Goal: Task Accomplishment & Management: Manage account settings

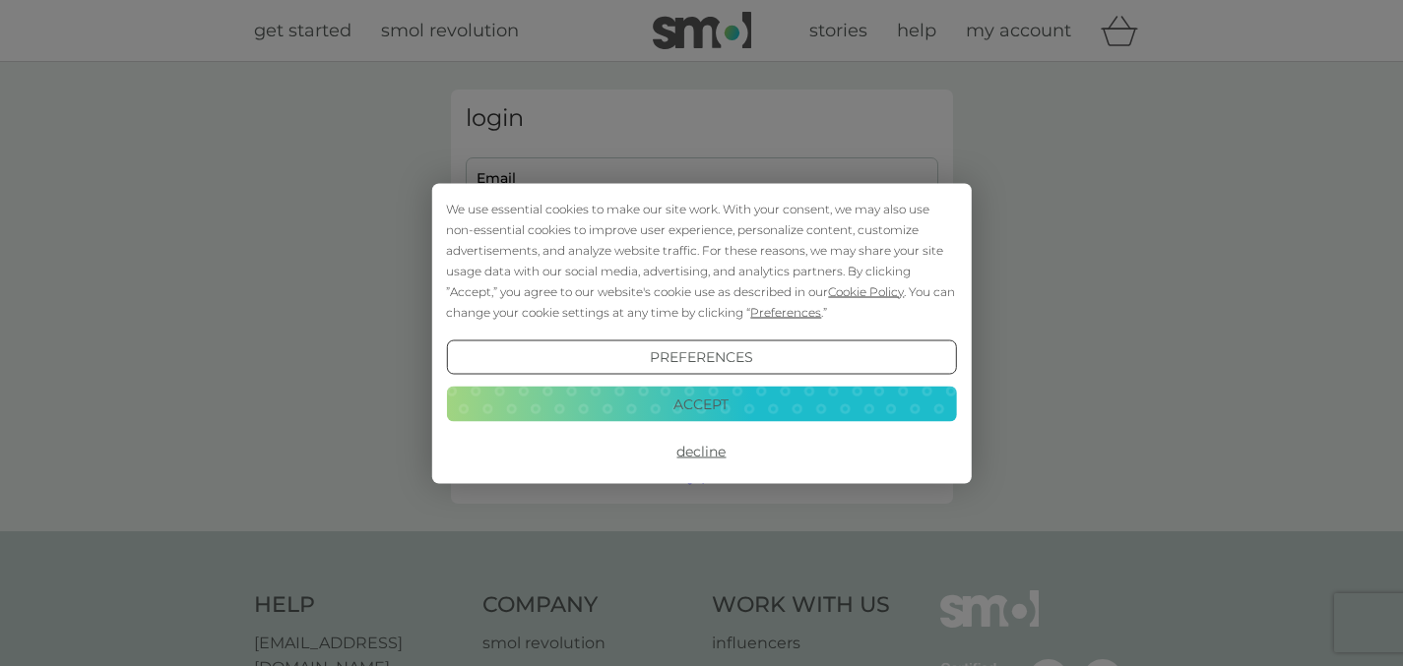
type input "[EMAIL_ADDRESS][DOMAIN_NAME]"
click at [710, 398] on button "Accept" at bounding box center [701, 404] width 510 height 35
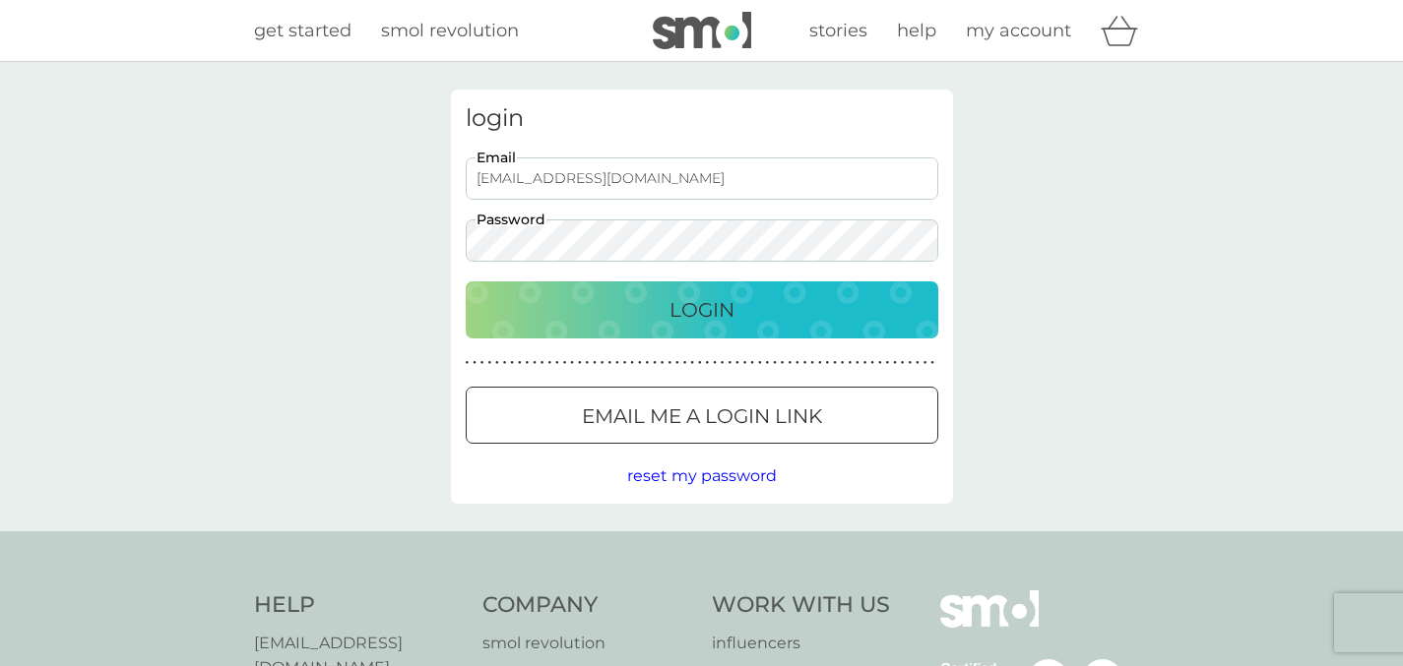
click at [702, 317] on p "Login" at bounding box center [701, 310] width 65 height 32
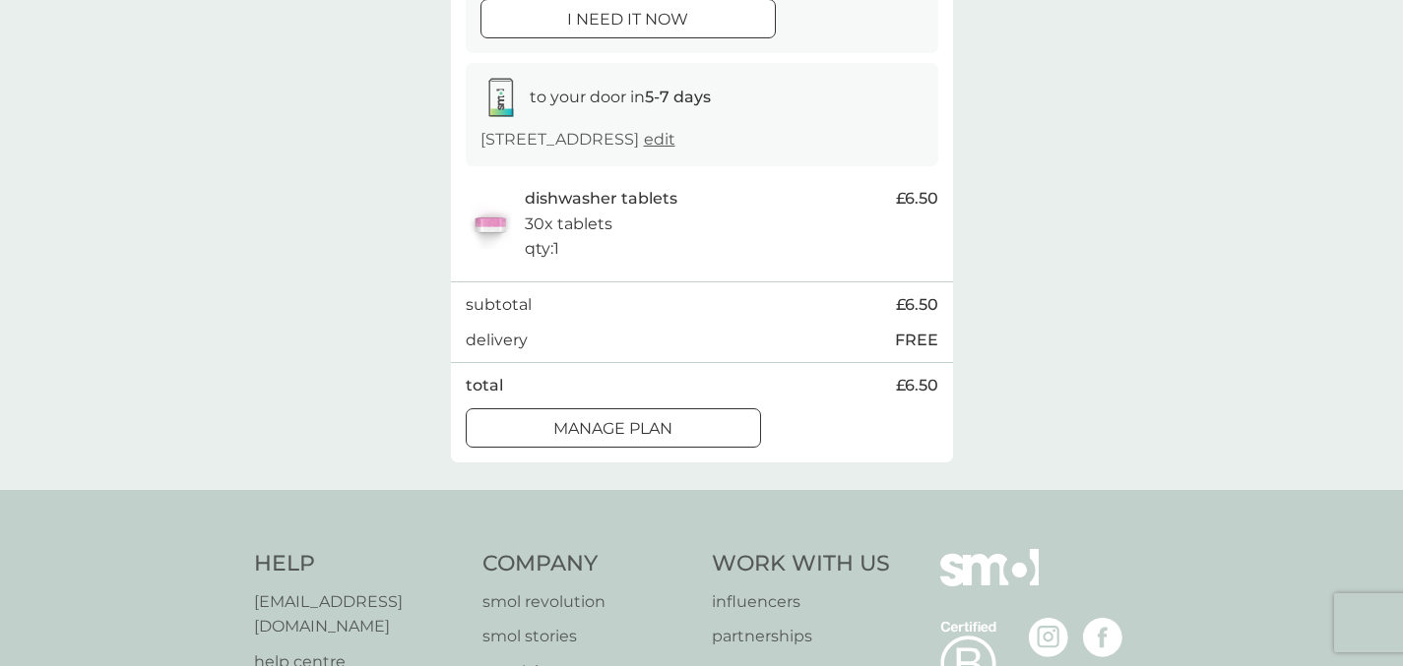
scroll to position [276, 0]
click at [679, 416] on div "Manage plan" at bounding box center [613, 427] width 293 height 26
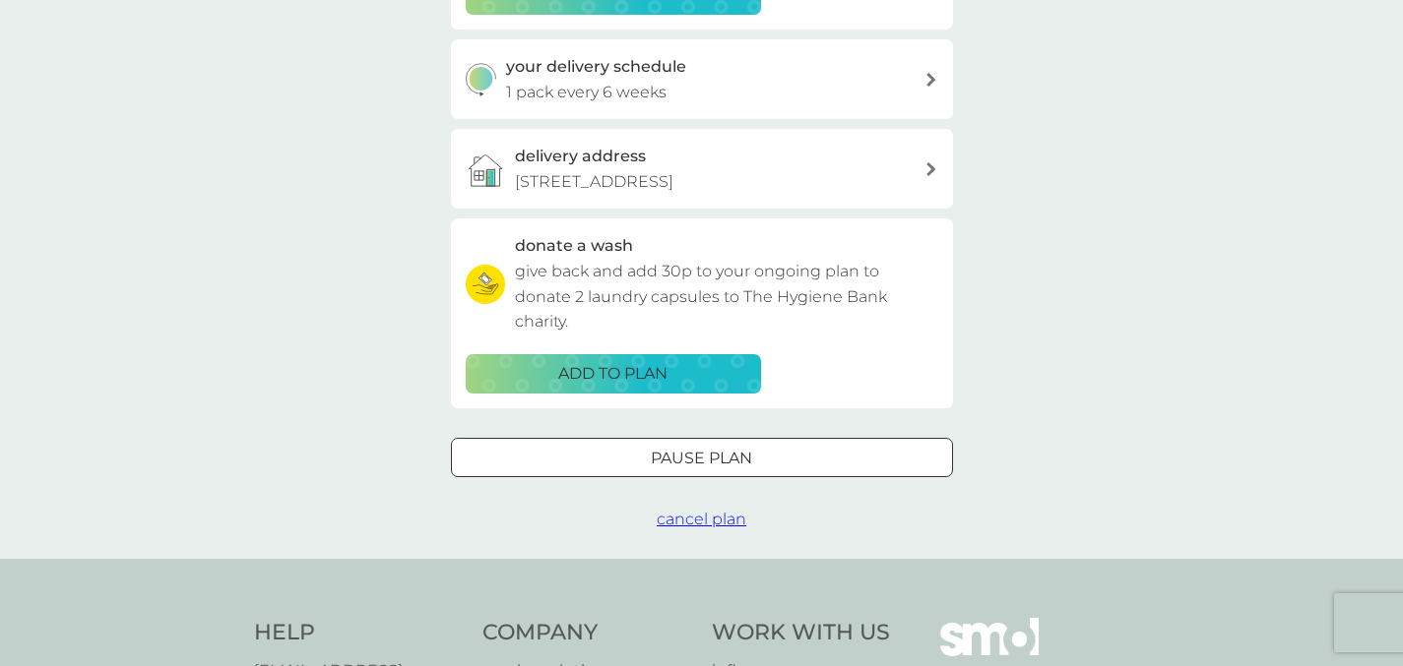
scroll to position [470, 0]
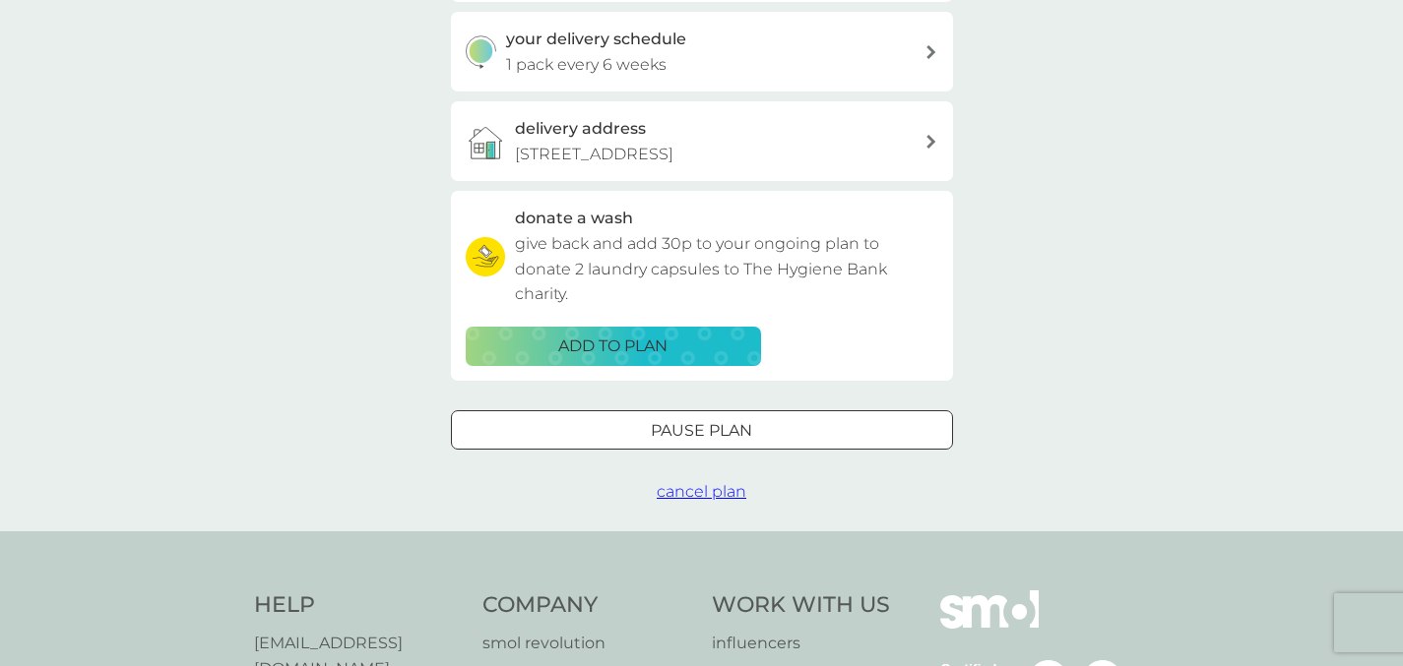
click at [690, 490] on span "cancel plan" at bounding box center [702, 491] width 90 height 19
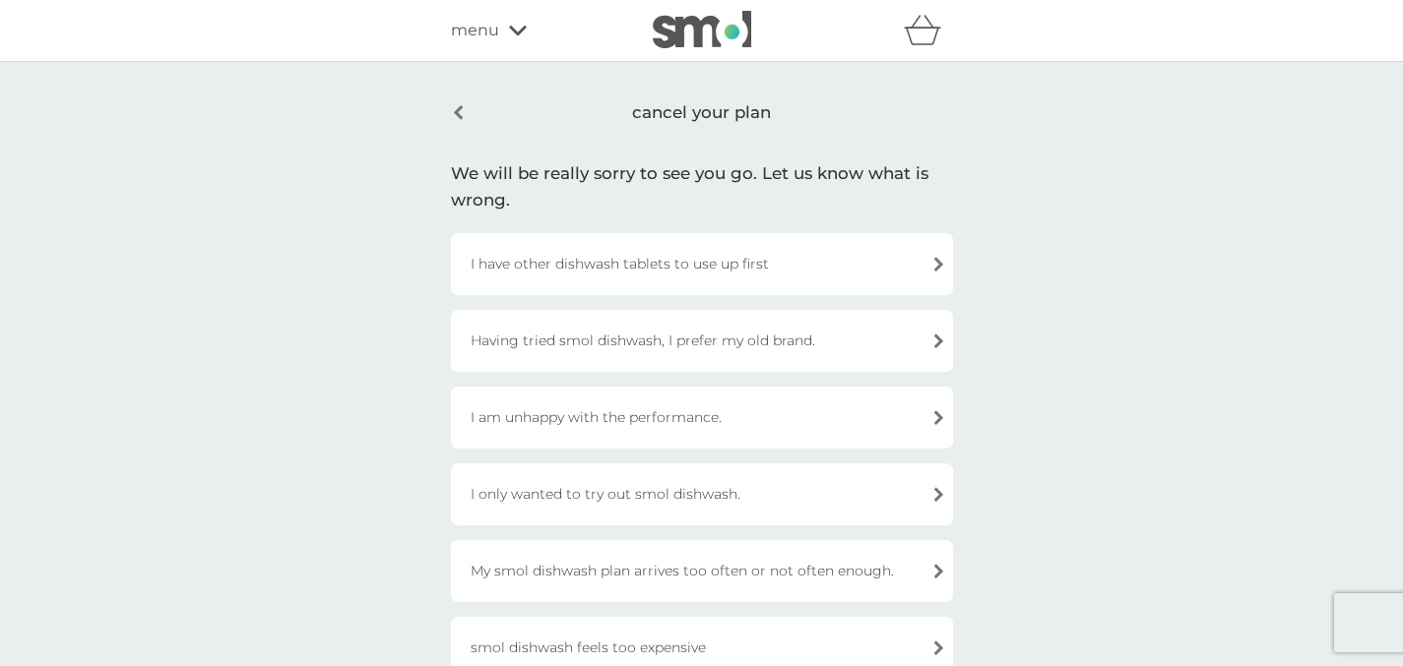
click at [722, 261] on div "I have other dishwash tablets to use up first" at bounding box center [702, 264] width 502 height 62
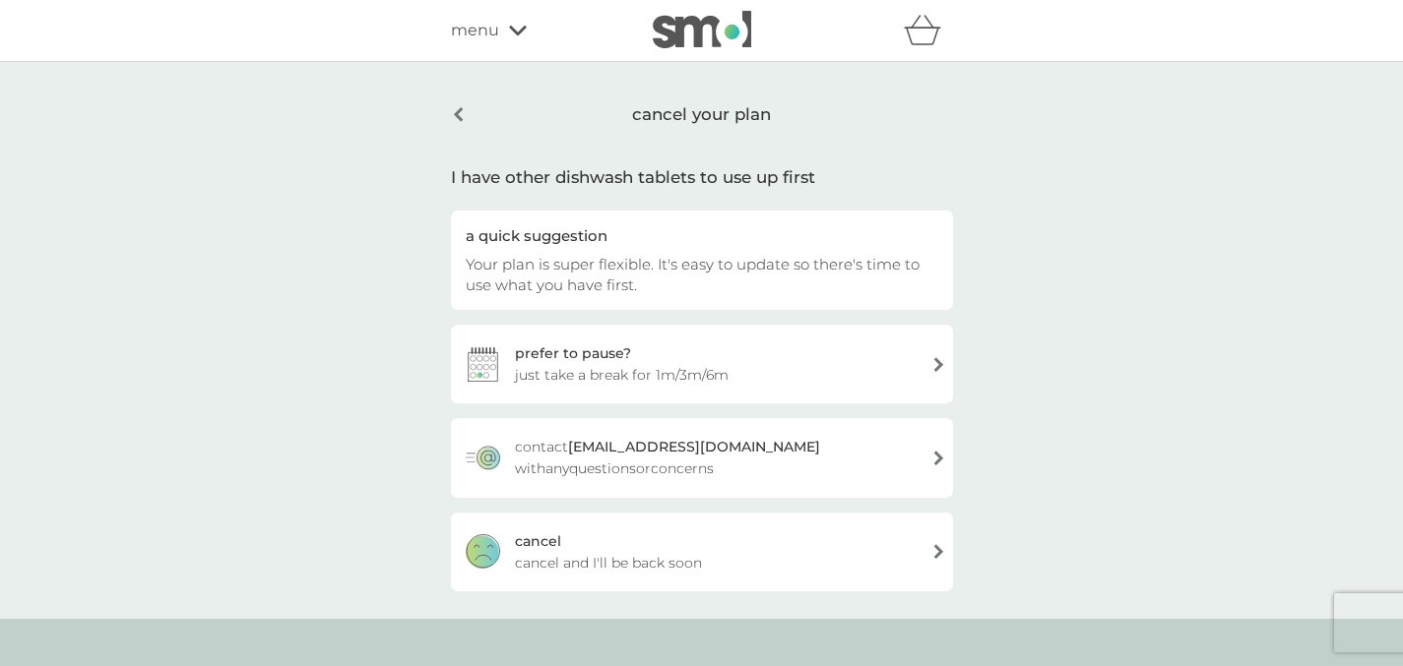
click at [712, 532] on div "cancel cancel and I'll be back soon" at bounding box center [702, 552] width 502 height 79
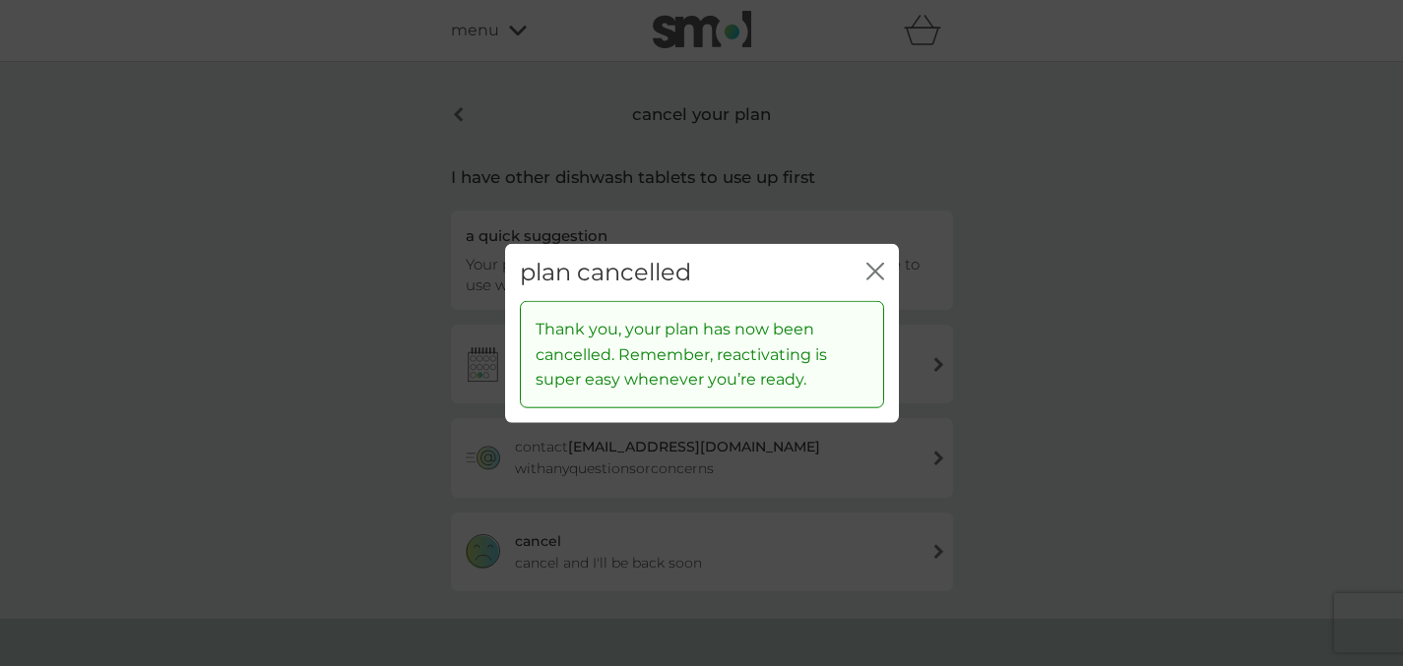
click at [873, 281] on button "close" at bounding box center [875, 272] width 18 height 21
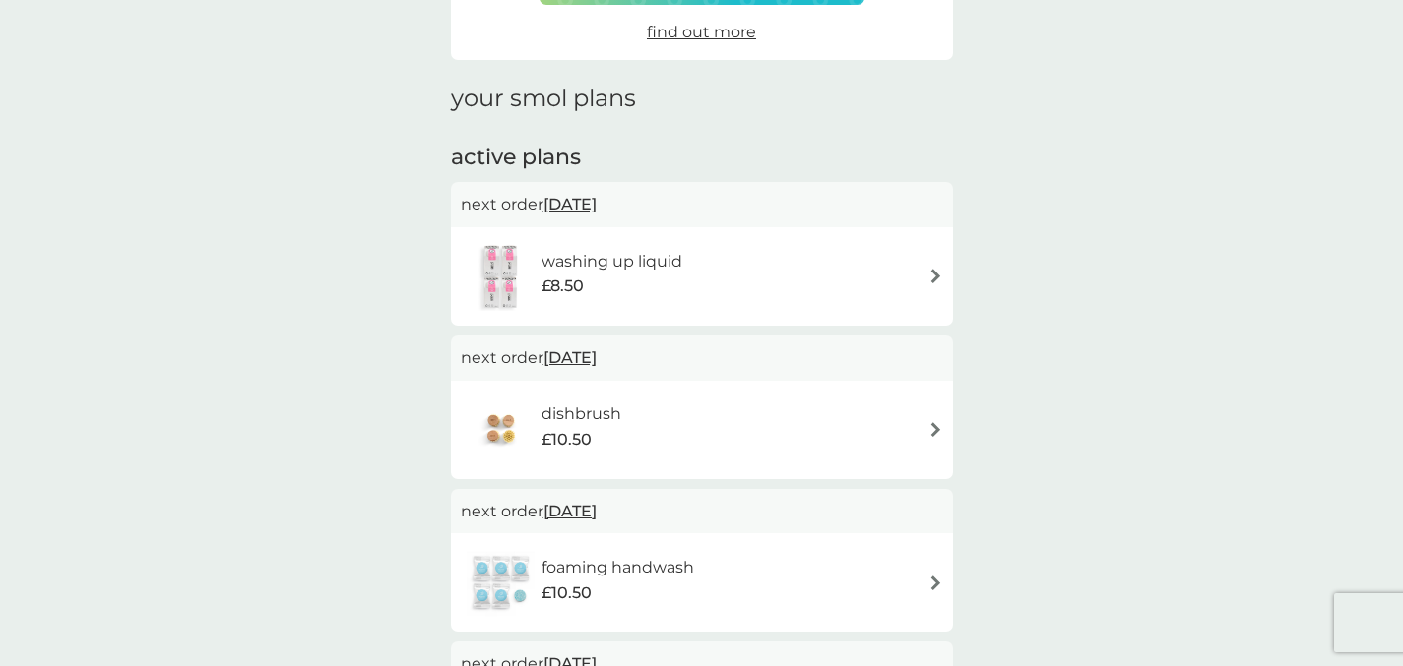
scroll to position [212, 0]
